Goal: Find specific page/section: Find specific page/section

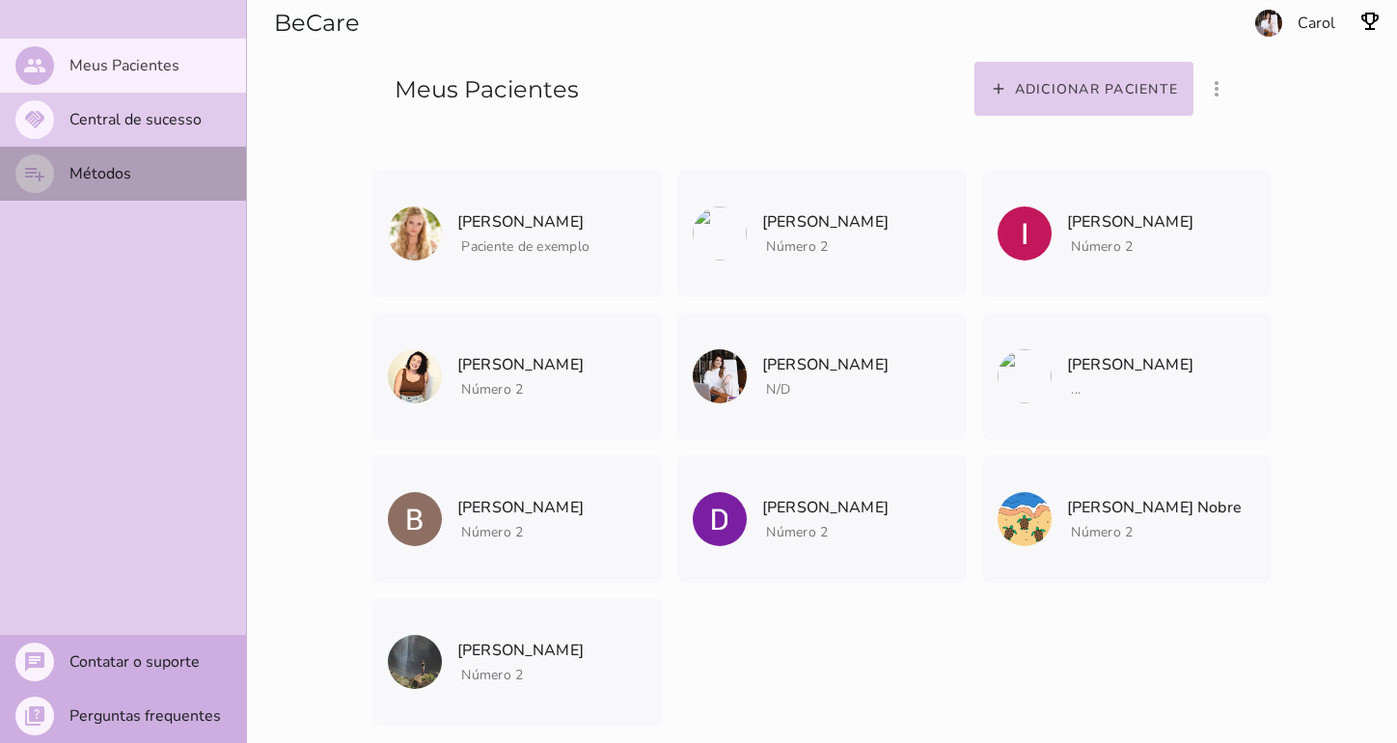
click at [0, 0] on slot "Métodos" at bounding box center [0, 0] width 0 height 0
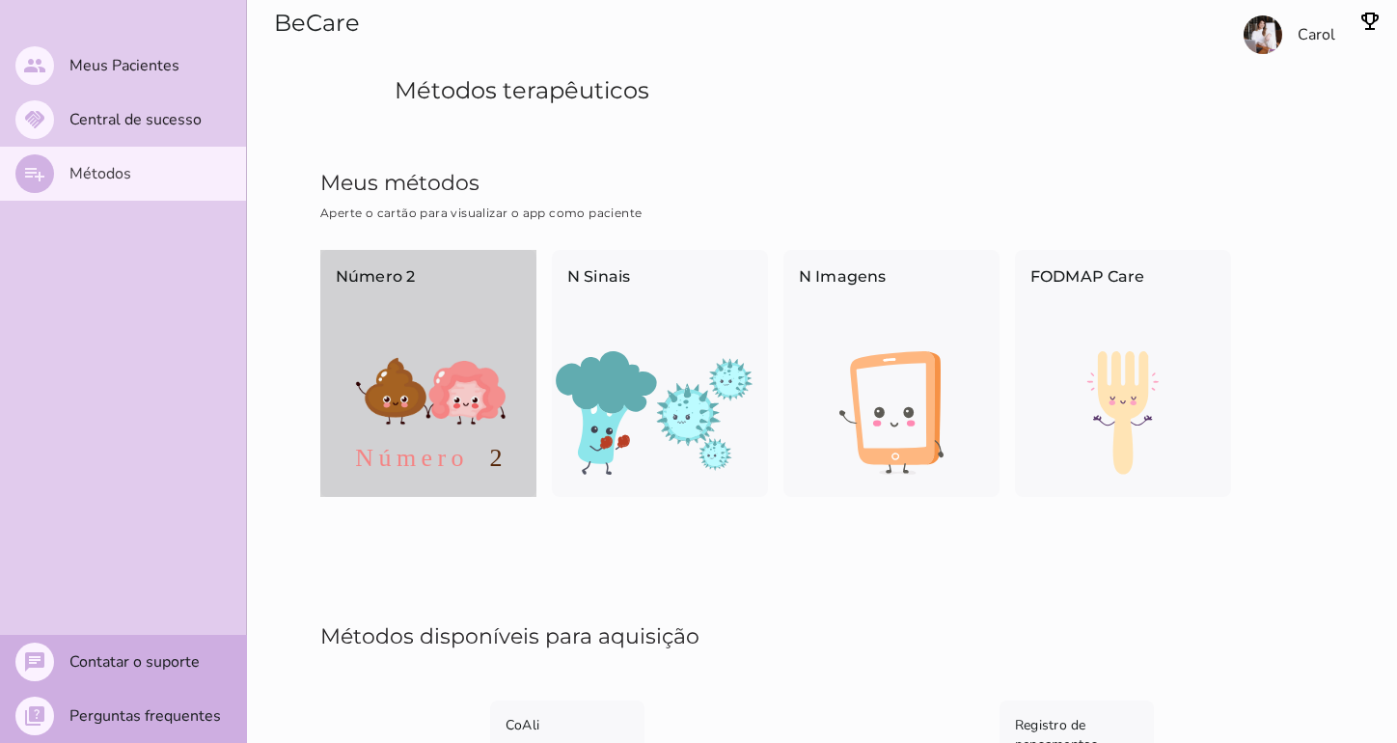
click at [330, 367] on img at bounding box center [428, 413] width 216 height 124
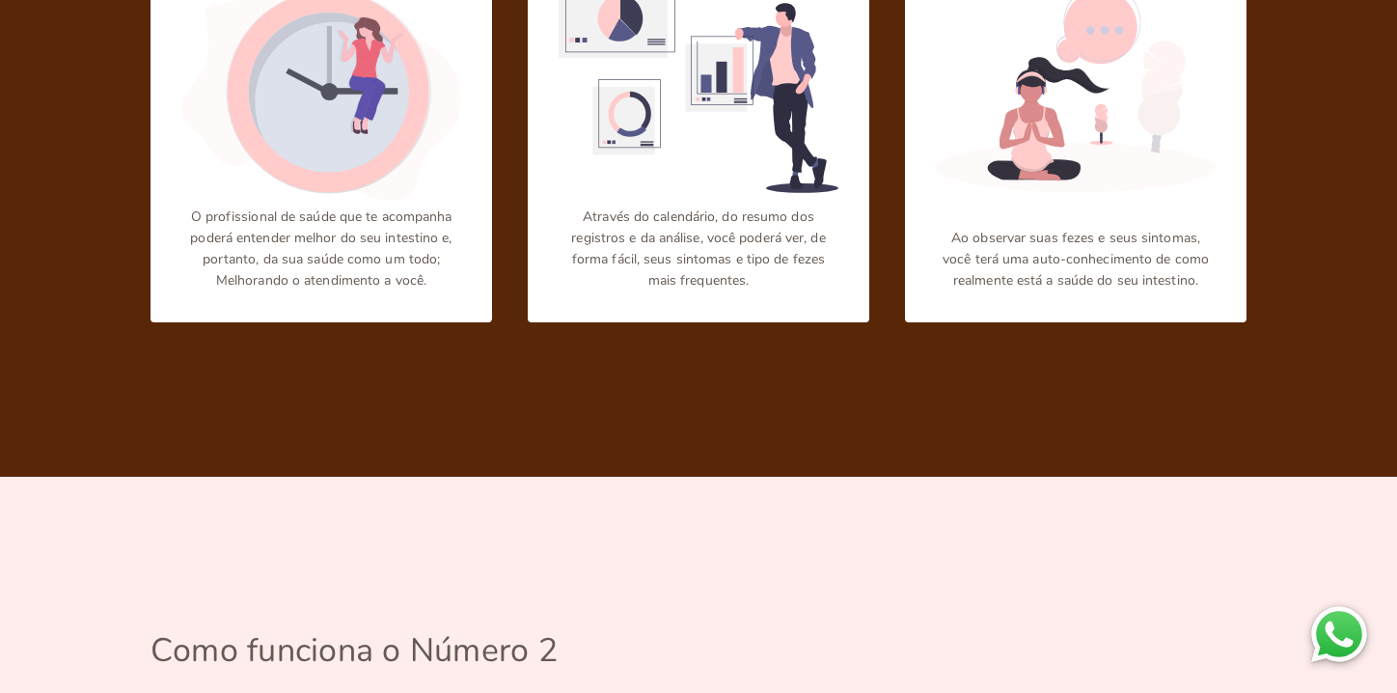
scroll to position [707, 0]
